Goal: Task Accomplishment & Management: Use online tool/utility

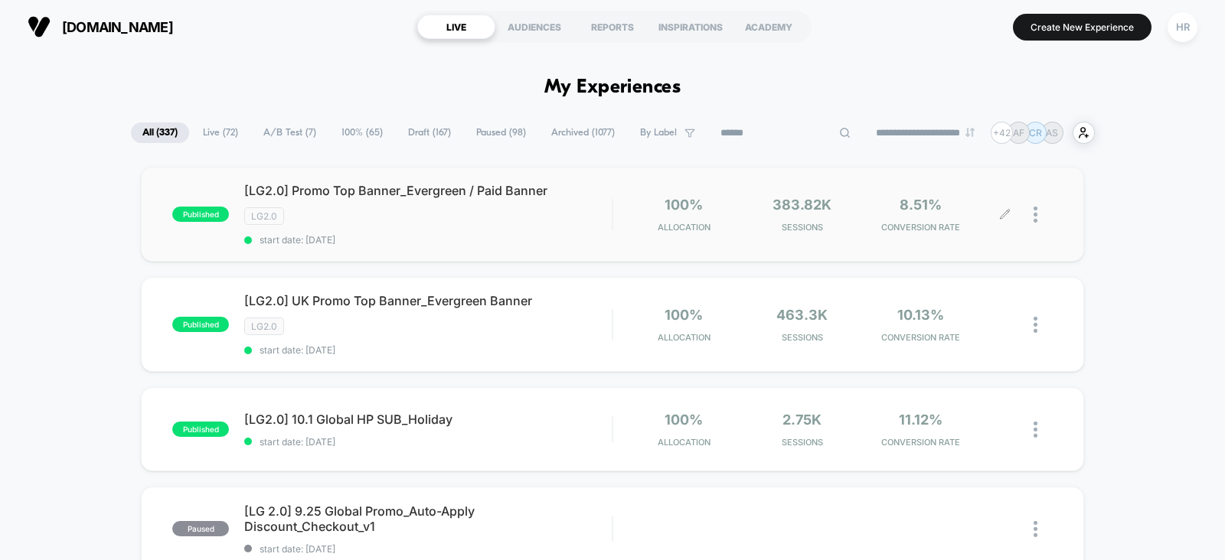
click at [1003, 216] on icon at bounding box center [1004, 214] width 11 height 11
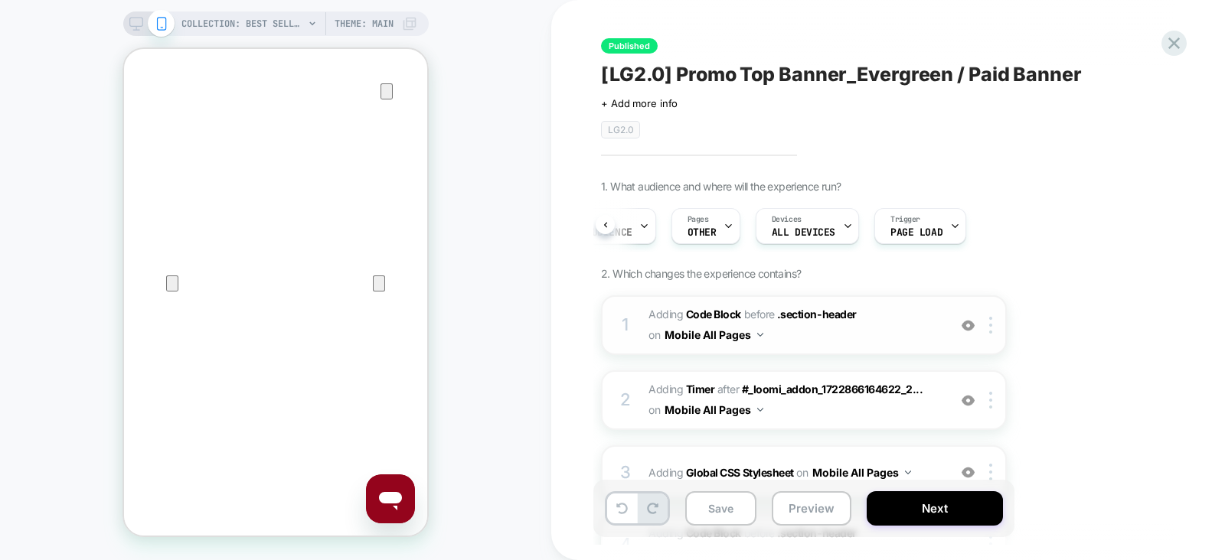
scroll to position [115, 0]
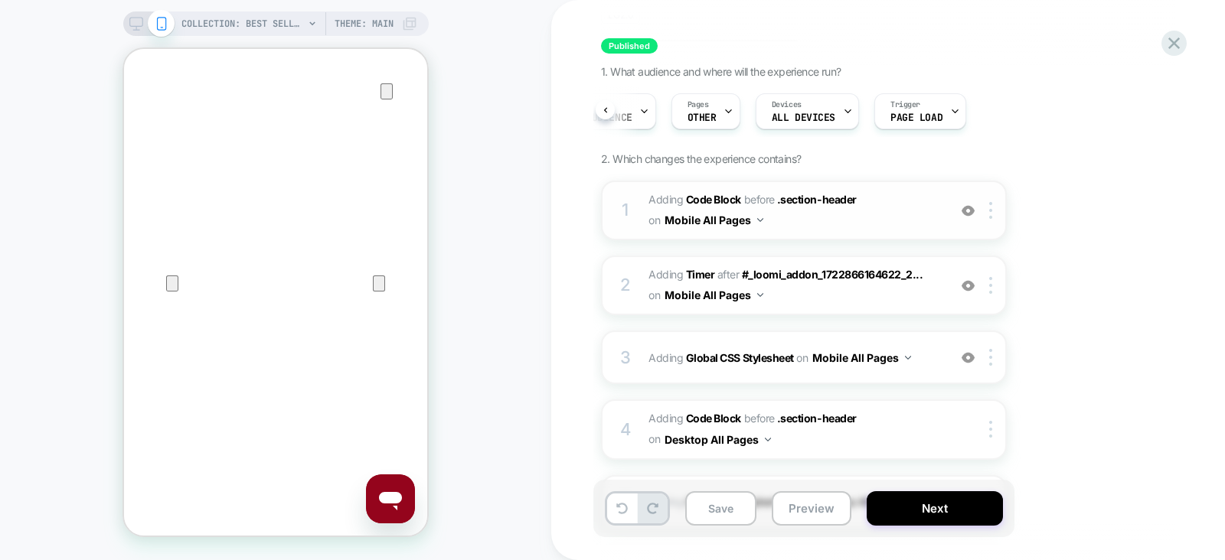
click at [894, 210] on span "Adding Code Block BEFORE .section-header .section-header on Mobile All Pages" at bounding box center [795, 210] width 292 height 41
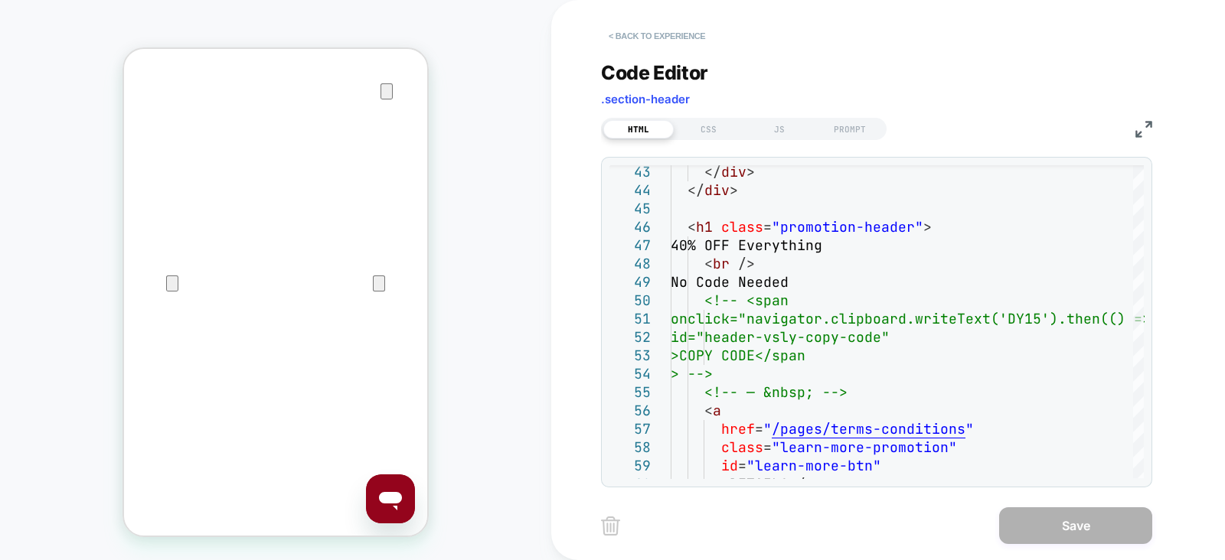
click at [675, 39] on button "< Back to experience" at bounding box center [657, 36] width 112 height 25
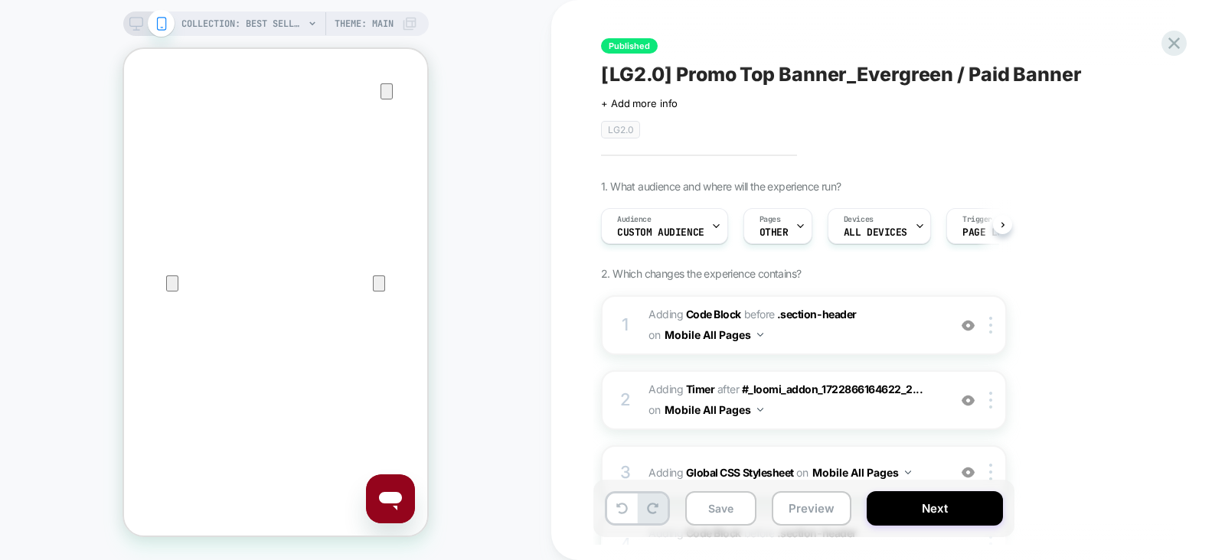
scroll to position [0, 0]
click at [136, 26] on rect at bounding box center [135, 22] width 13 height 8
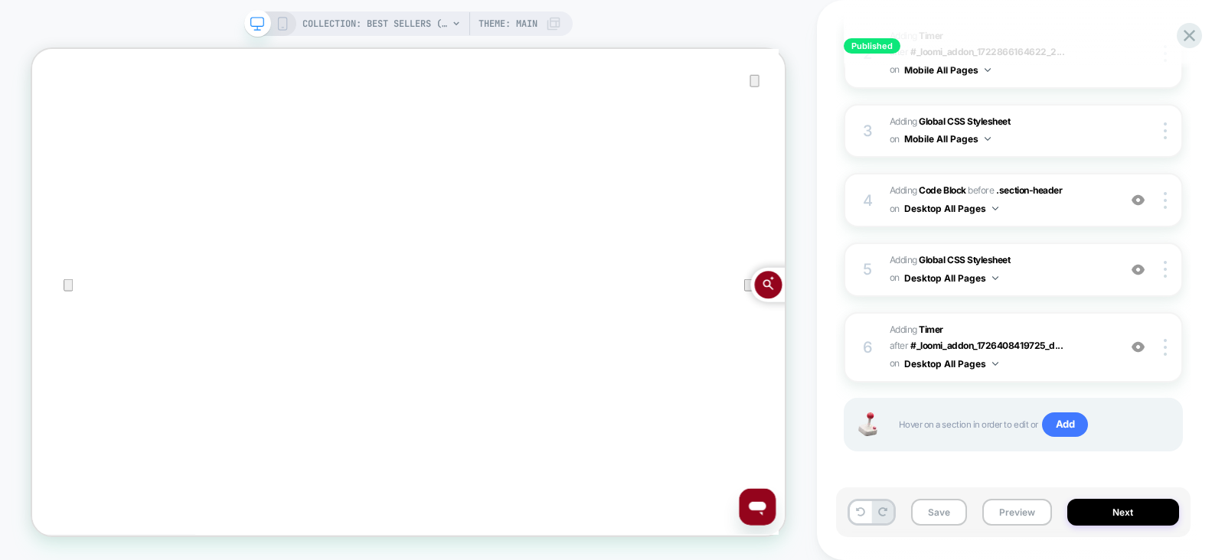
scroll to position [286, 0]
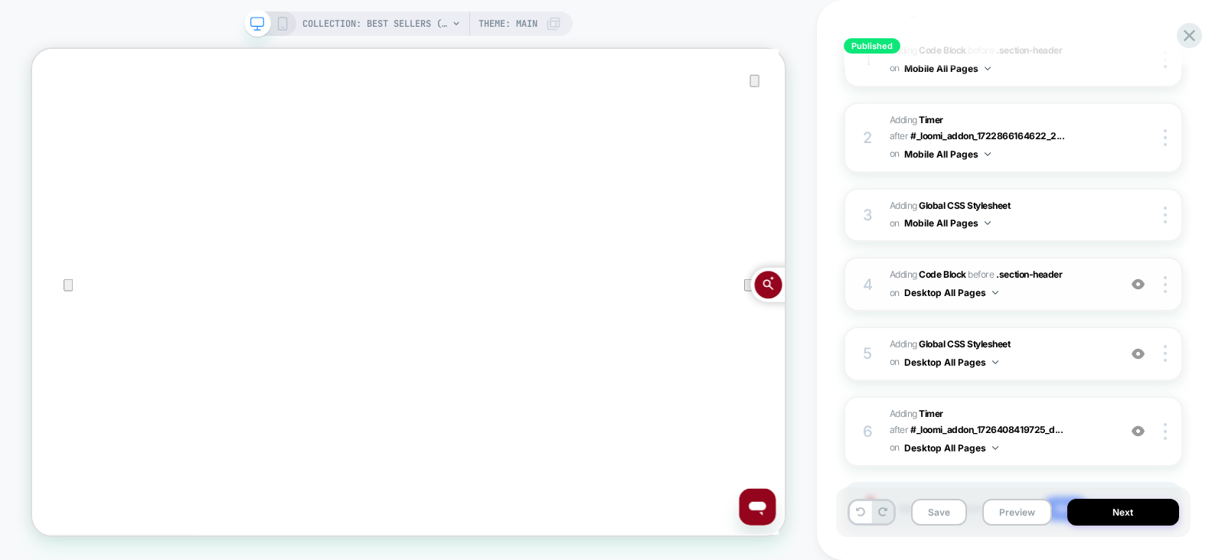
click at [1099, 276] on span "Adding Code Block BEFORE .section-header .section-header on Desktop All Pages" at bounding box center [1000, 284] width 221 height 36
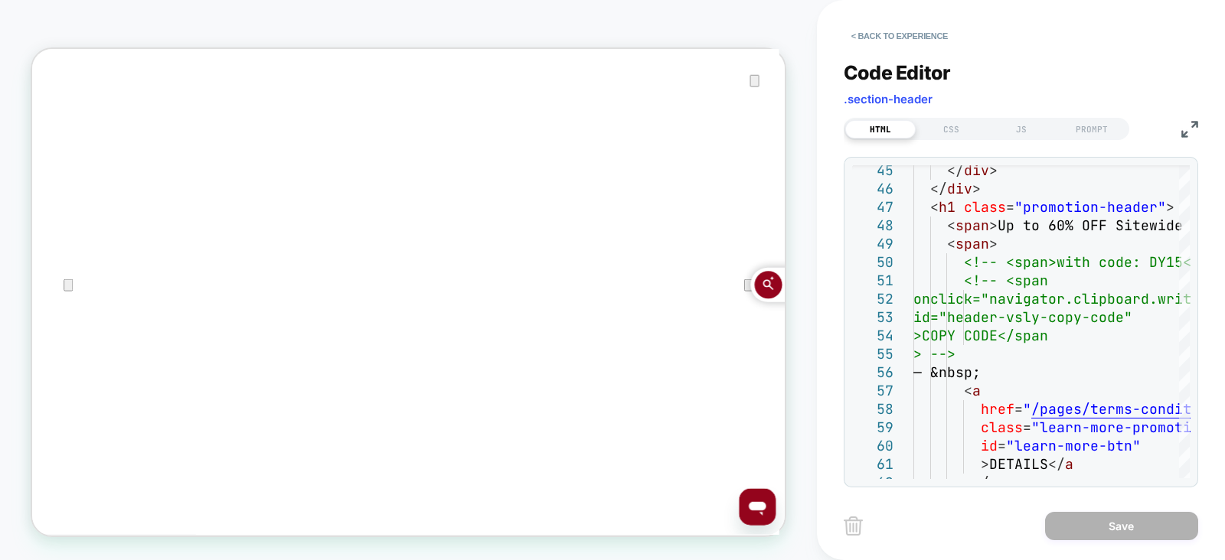
click at [1191, 131] on img at bounding box center [1189, 129] width 17 height 17
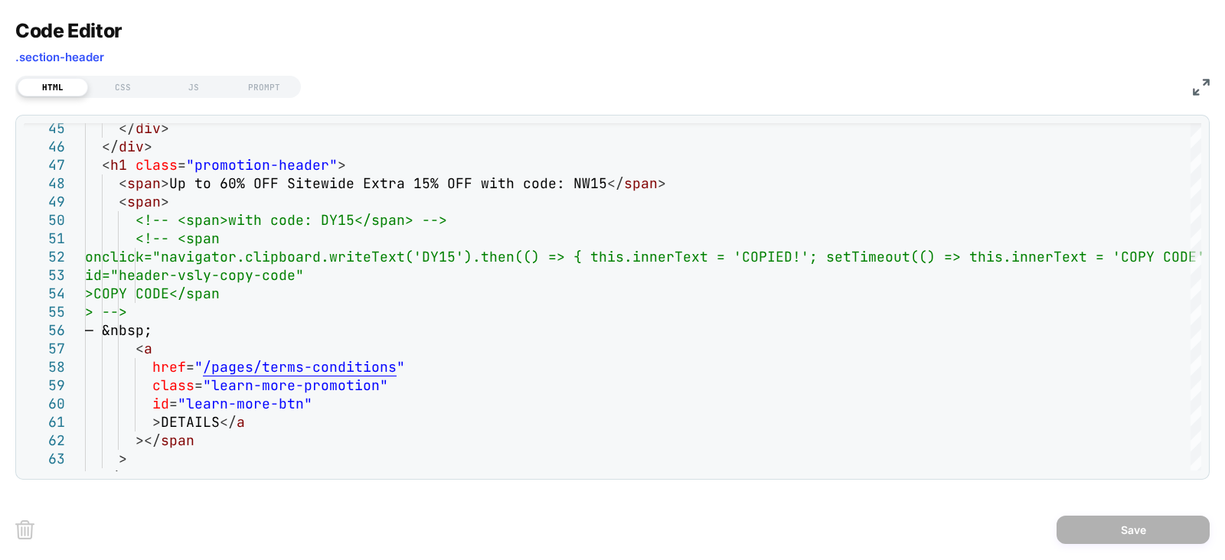
click at [1198, 84] on img at bounding box center [1201, 87] width 17 height 17
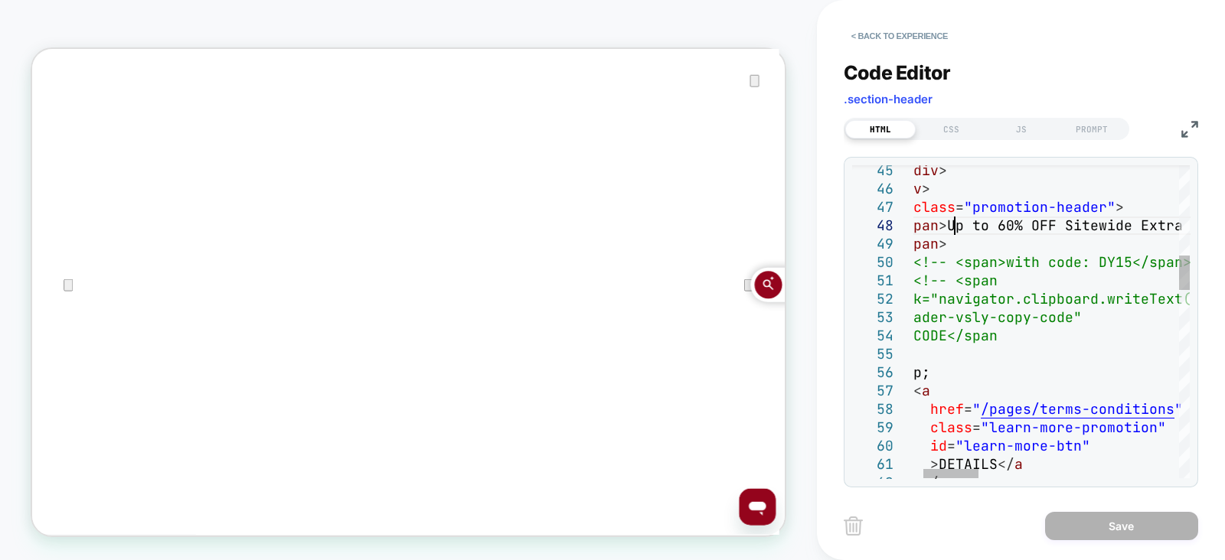
scroll to position [0, 0]
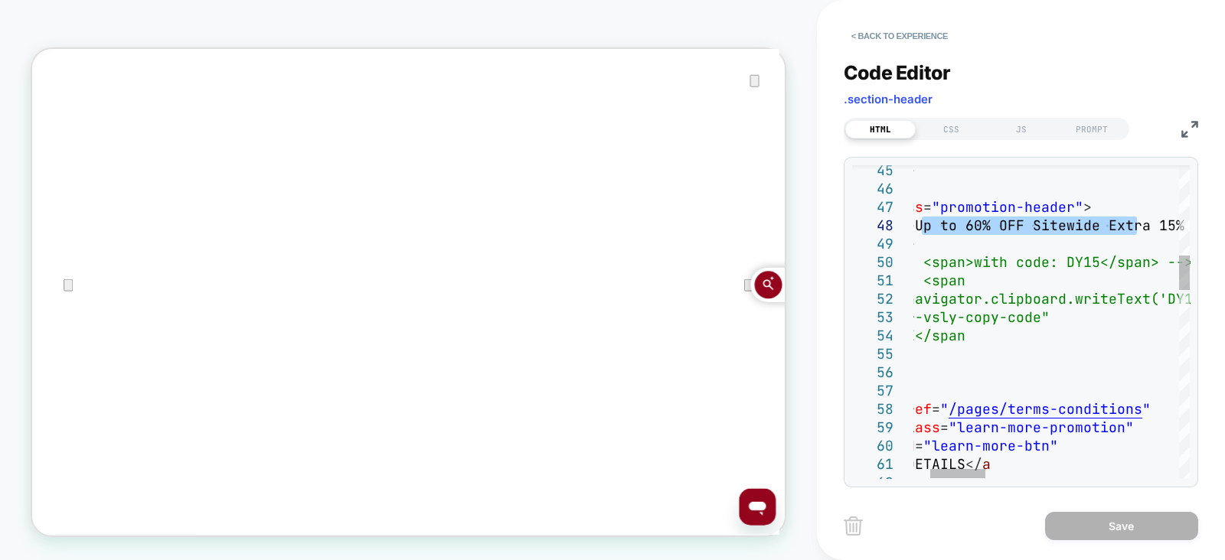
drag, startPoint x: 957, startPoint y: 224, endPoint x: 1139, endPoint y: 222, distance: 181.5
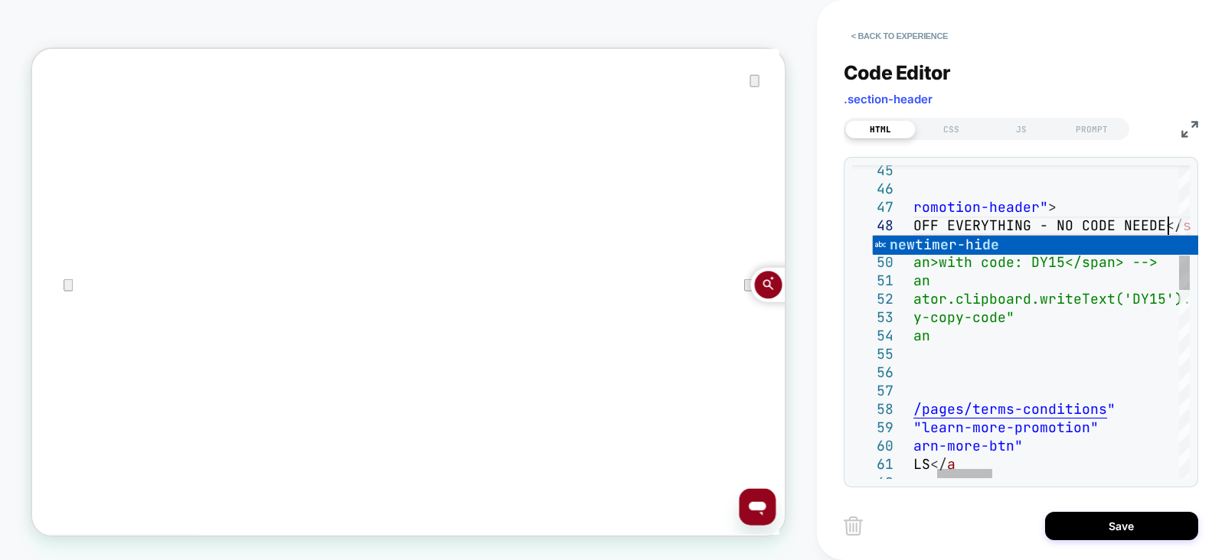
scroll to position [128, 379]
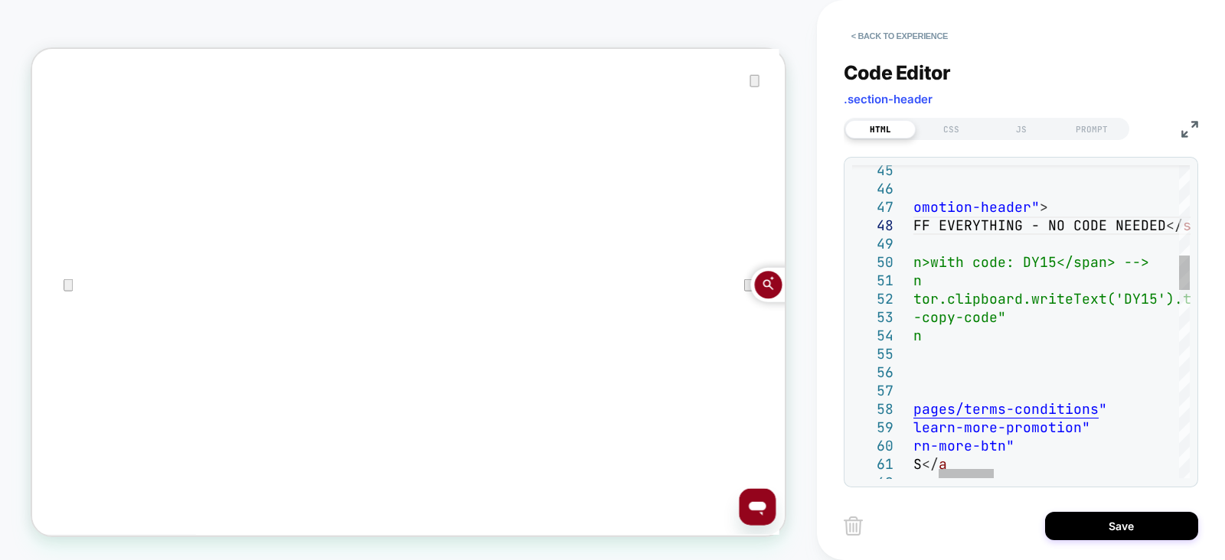
type textarea "**********"
click at [1070, 528] on button "Save" at bounding box center [1121, 526] width 153 height 28
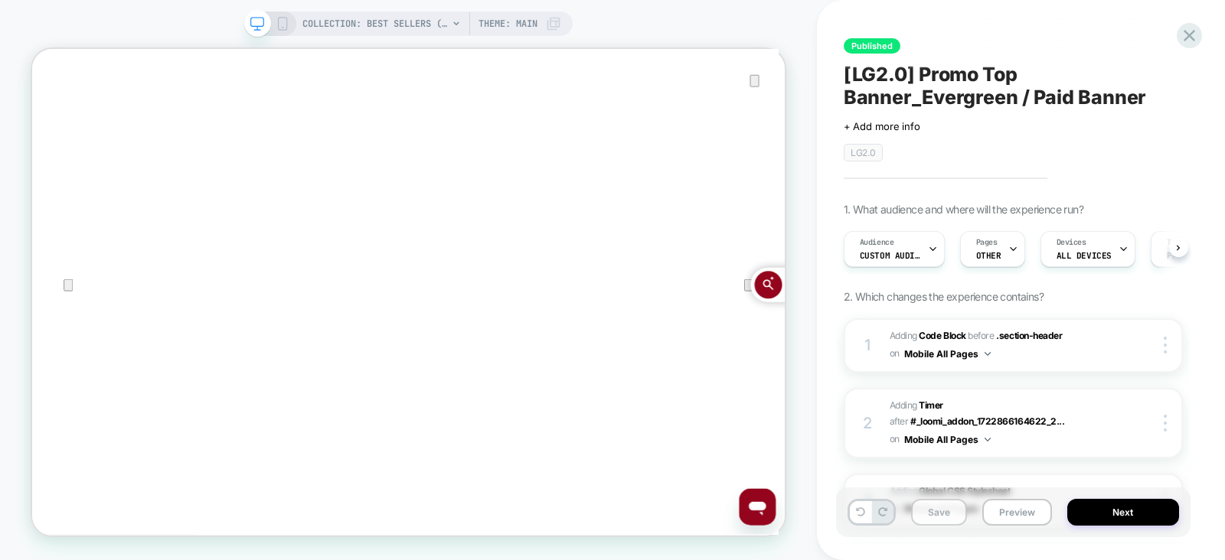
click at [933, 515] on button "Save" at bounding box center [939, 512] width 56 height 27
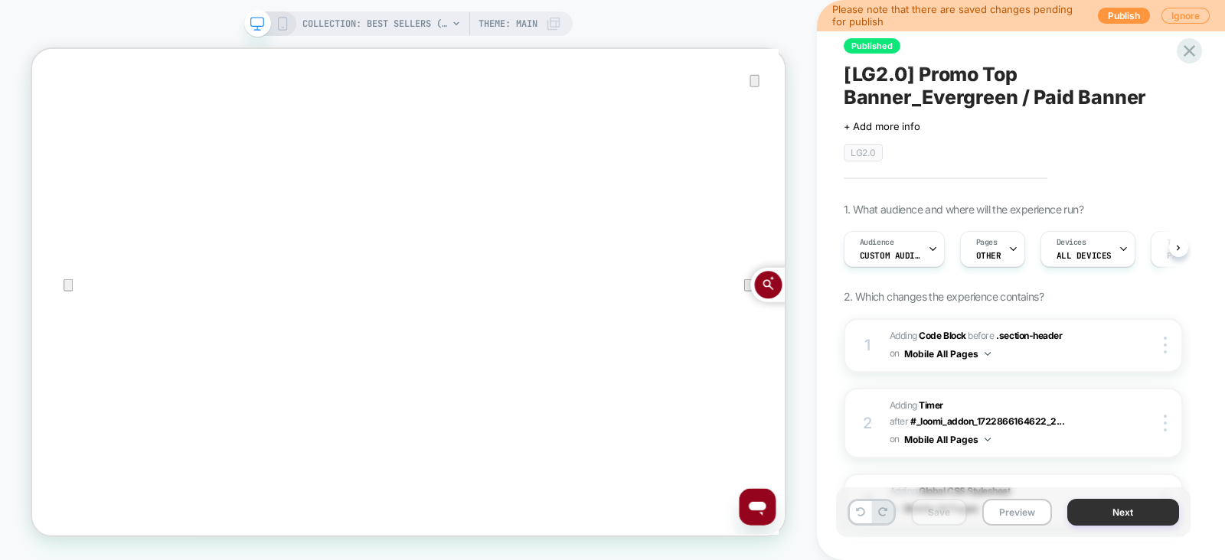
click at [1137, 516] on button "Next" at bounding box center [1123, 512] width 112 height 27
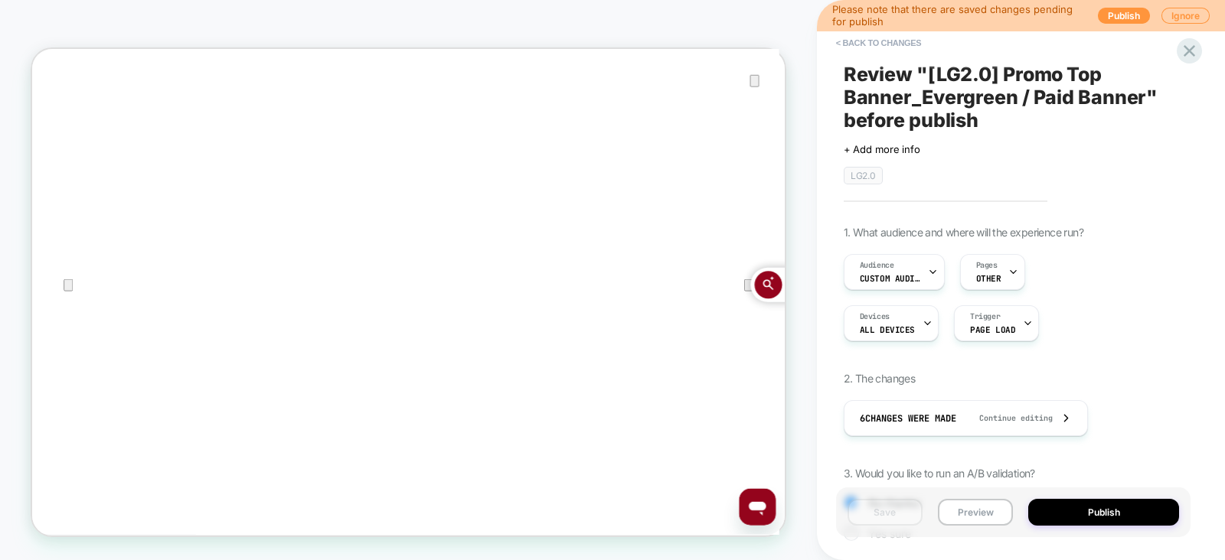
scroll to position [183, 0]
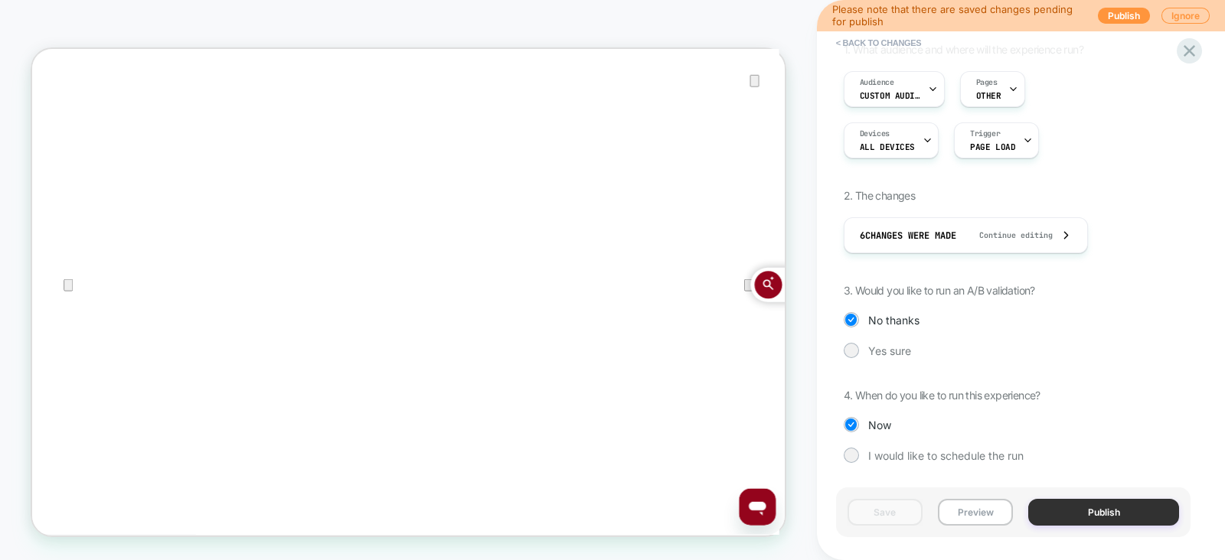
click at [1065, 508] on button "Publish" at bounding box center [1103, 512] width 151 height 27
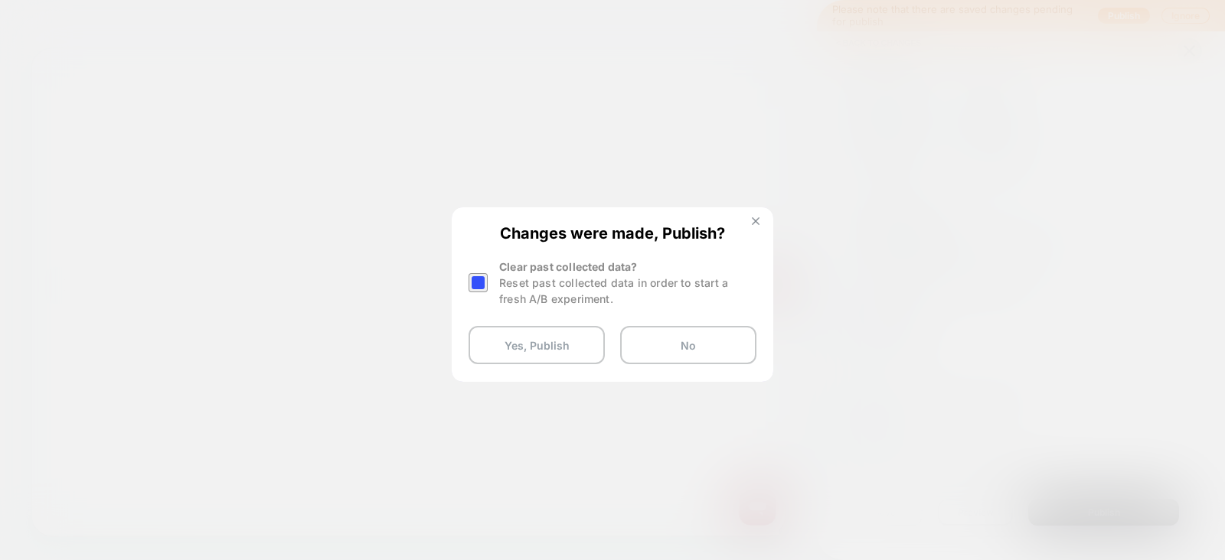
click at [753, 227] on button at bounding box center [755, 223] width 17 height 13
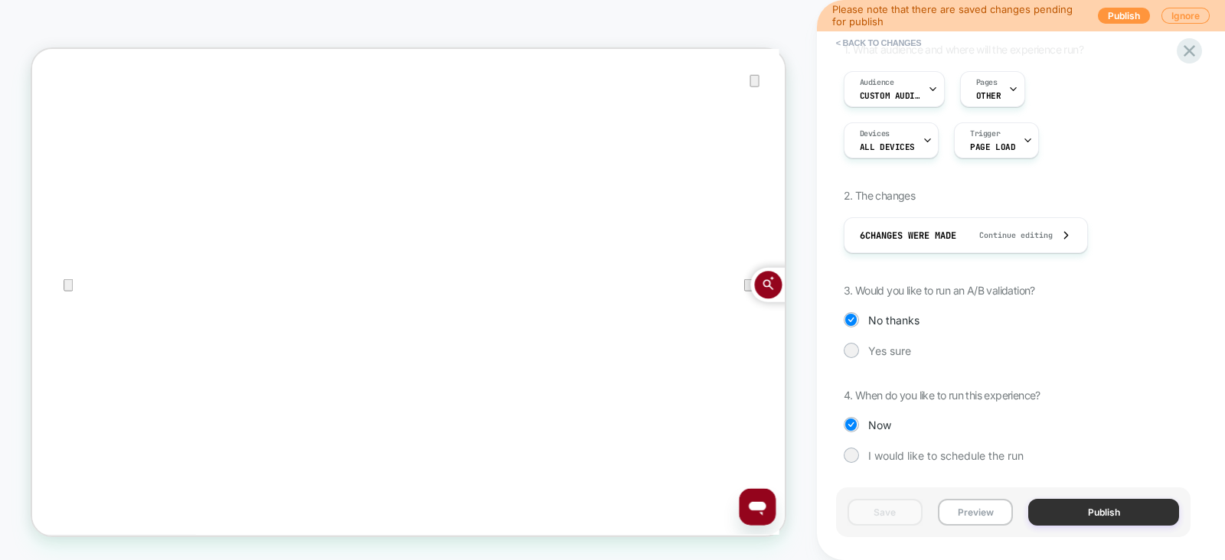
click at [1103, 513] on button "Publish" at bounding box center [1103, 512] width 151 height 27
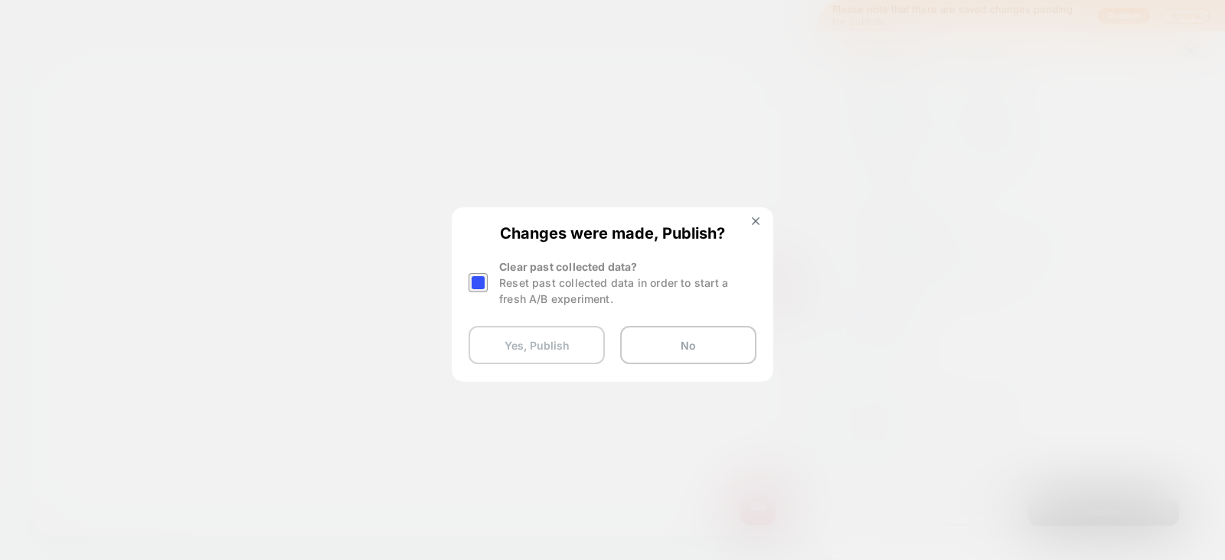
click at [551, 337] on button "Yes, Publish" at bounding box center [537, 345] width 136 height 38
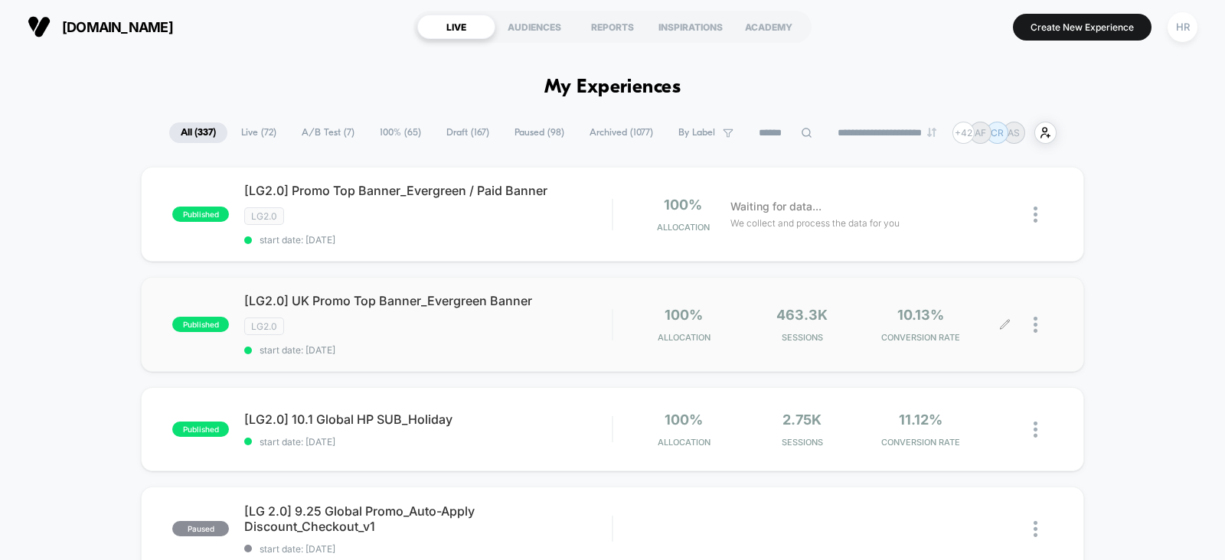
click at [1003, 323] on icon at bounding box center [1004, 324] width 11 height 11
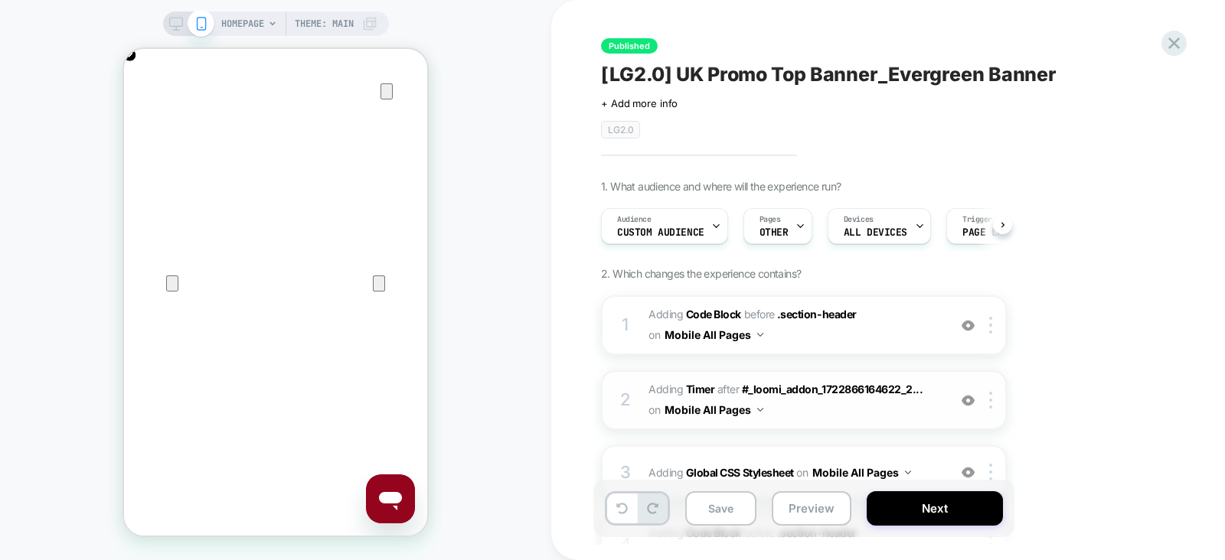
scroll to position [154, 0]
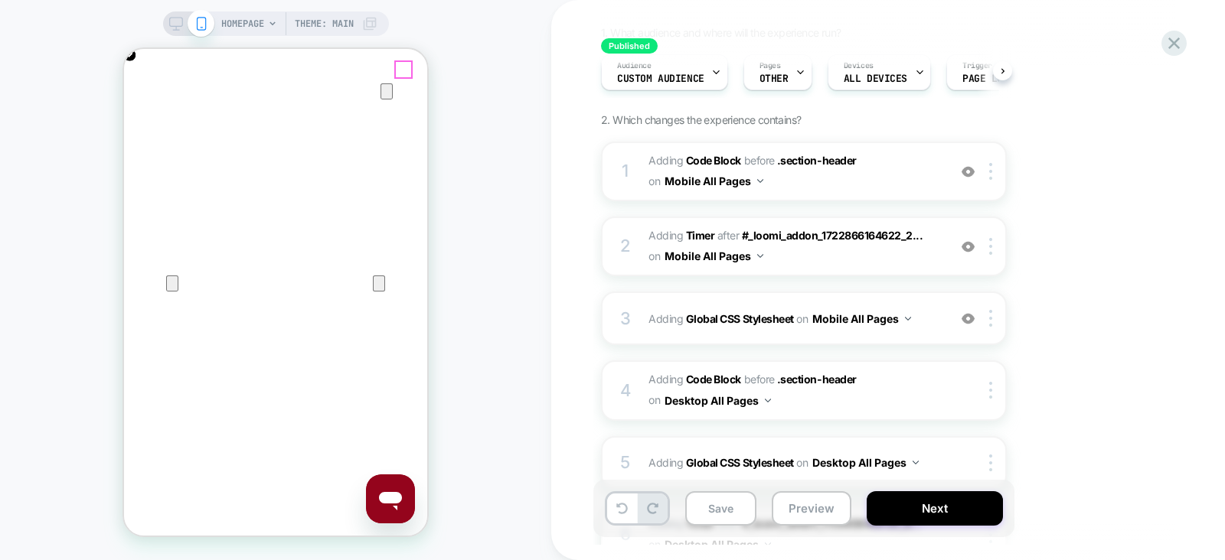
click at [145, 117] on icon "Close" at bounding box center [139, 122] width 11 height 11
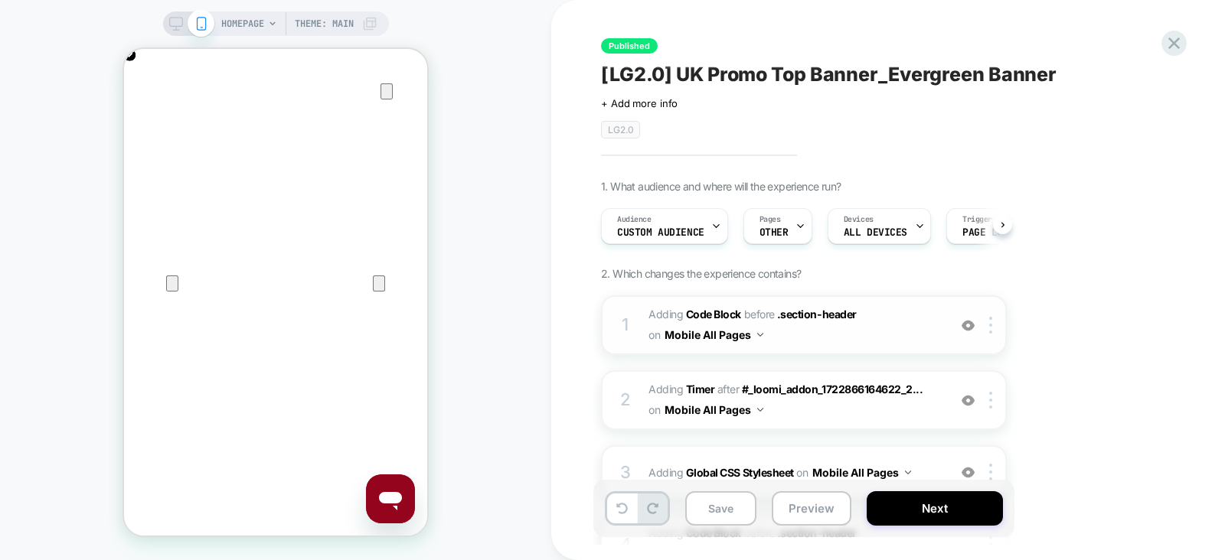
click at [888, 319] on span "Adding Code Block BEFORE .section-header .section-header on Mobile All Pages" at bounding box center [795, 325] width 292 height 41
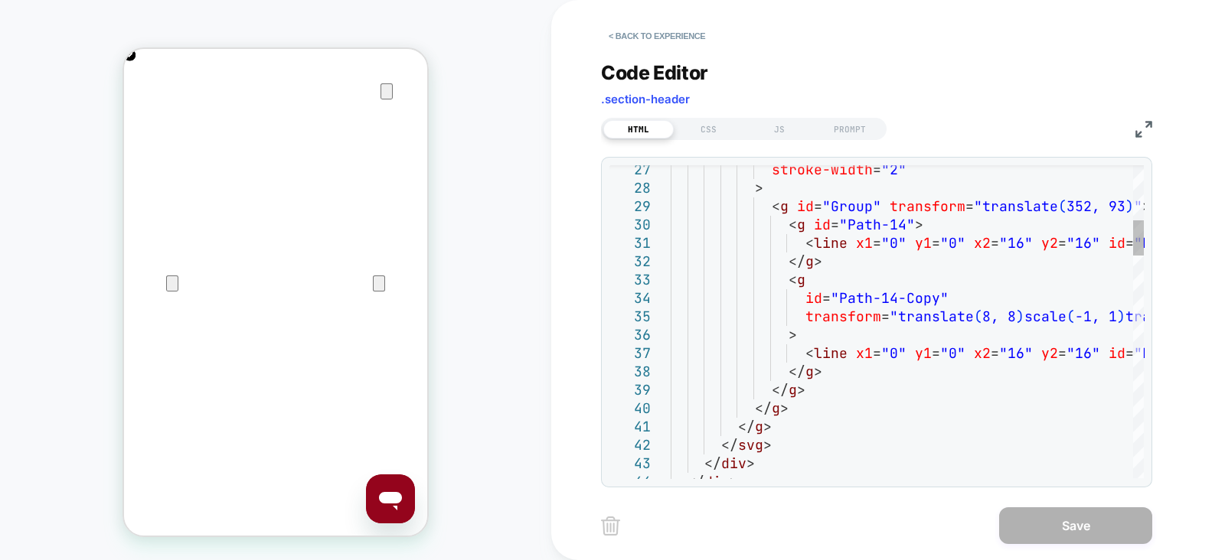
scroll to position [0, 607]
click at [688, 34] on button "< Back to experience" at bounding box center [657, 36] width 112 height 25
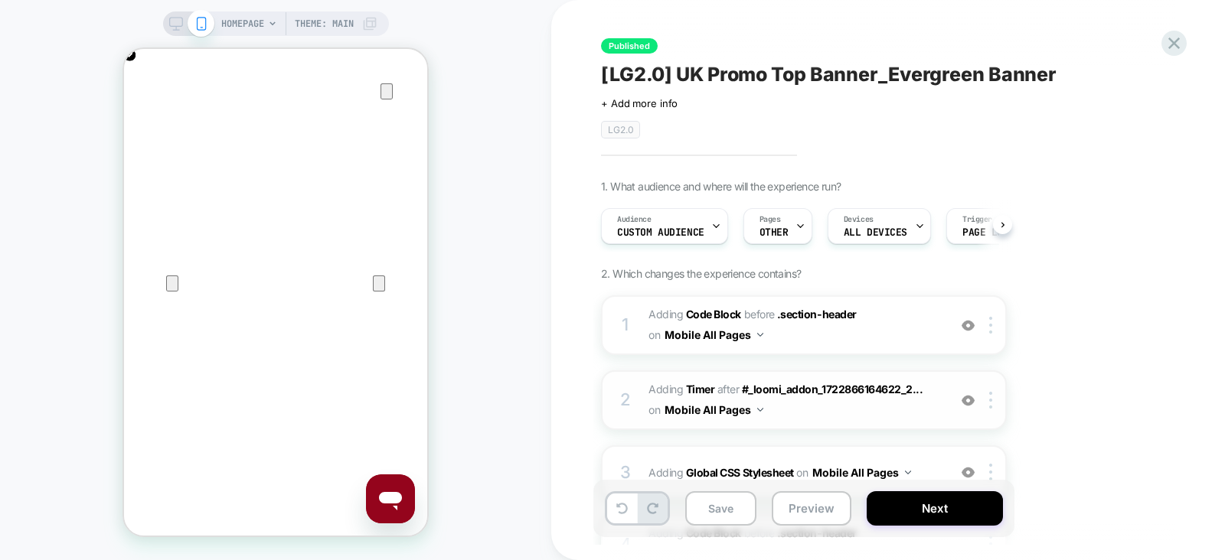
scroll to position [0, 0]
click at [703, 503] on button "Save" at bounding box center [720, 509] width 71 height 34
click at [170, 18] on icon at bounding box center [176, 24] width 14 height 14
